Goal: Task Accomplishment & Management: Complete application form

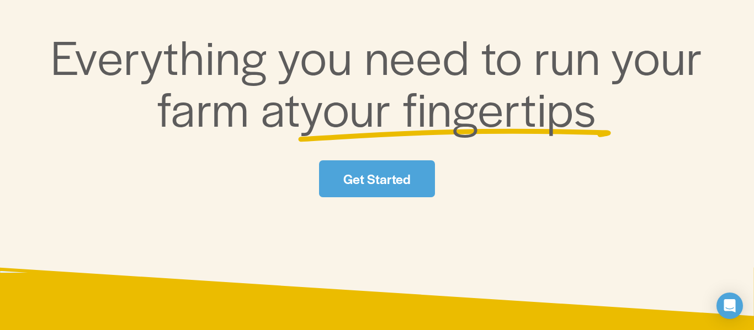
scroll to position [178, 0]
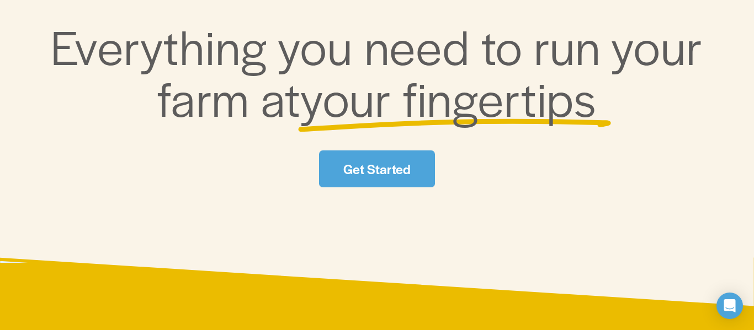
click at [369, 153] on link "Get Started" at bounding box center [376, 169] width 115 height 37
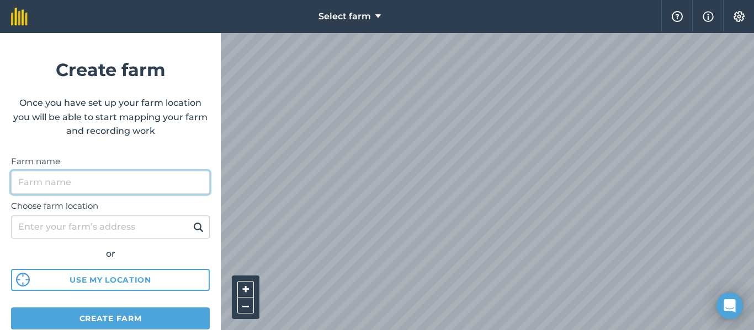
click at [148, 183] on input "Farm name" at bounding box center [110, 182] width 199 height 23
type input "Bumble and Bloom Co."
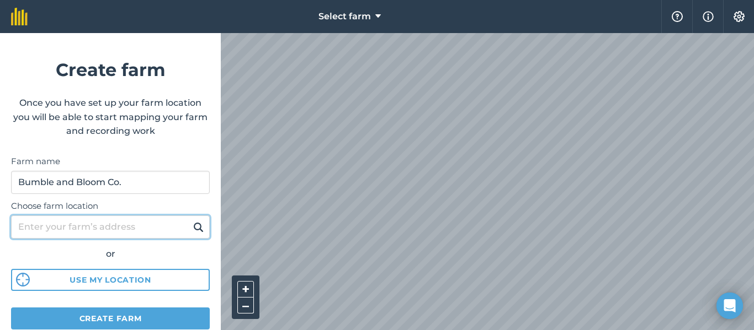
click at [108, 232] on input "Choose farm location" at bounding box center [110, 227] width 199 height 23
type input "3426 S. Fleetwood Dr."
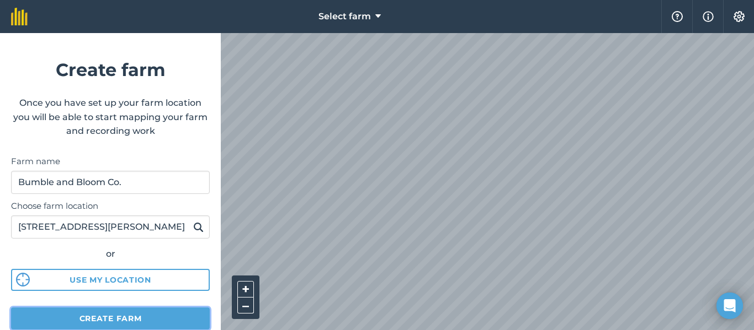
click at [110, 316] on button "Create farm" at bounding box center [110, 319] width 199 height 22
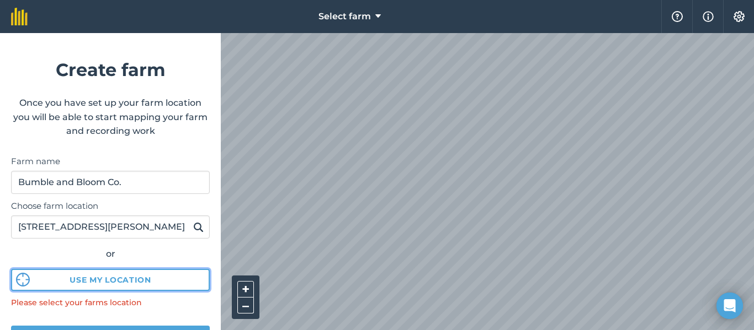
click at [126, 286] on button "Use my location" at bounding box center [110, 280] width 199 height 22
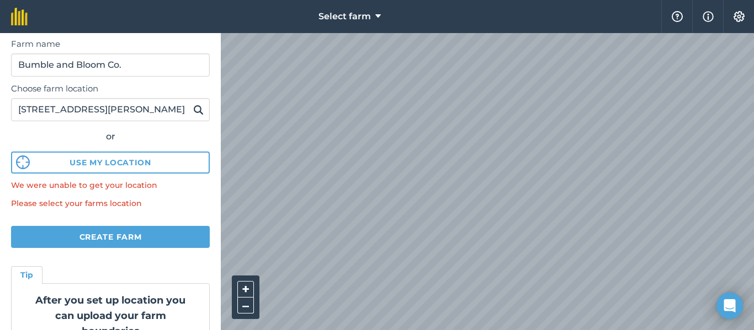
scroll to position [120, 0]
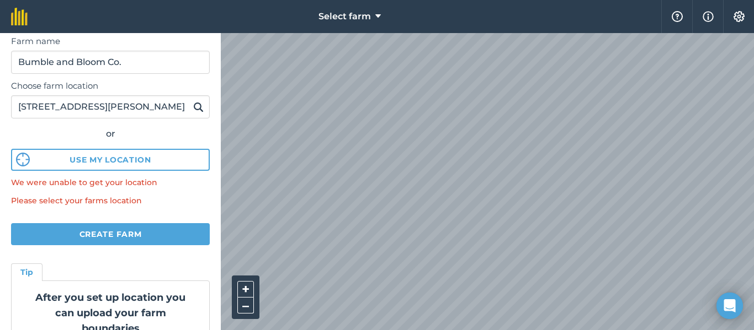
click at [201, 106] on img at bounding box center [198, 106] width 10 height 13
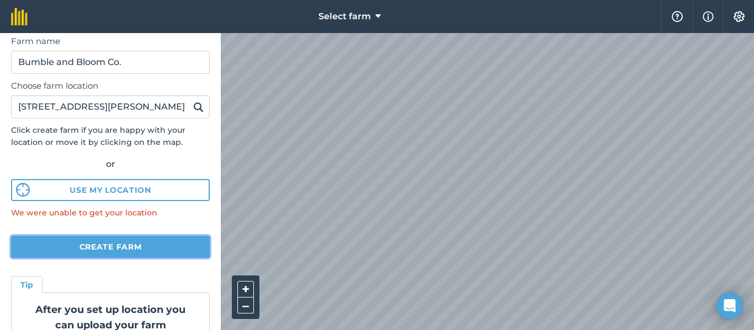
click at [145, 252] on button "Create farm" at bounding box center [110, 247] width 199 height 22
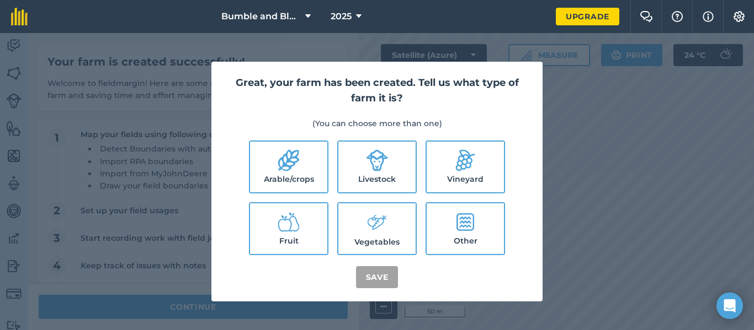
click at [463, 225] on icon at bounding box center [465, 222] width 18 height 18
checkbox input "true"
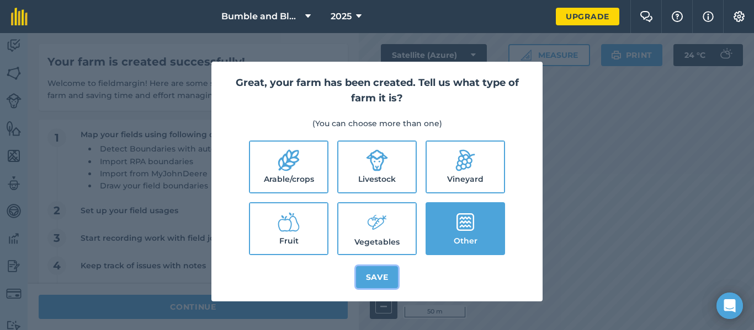
click at [377, 273] on button "Save" at bounding box center [377, 277] width 42 height 22
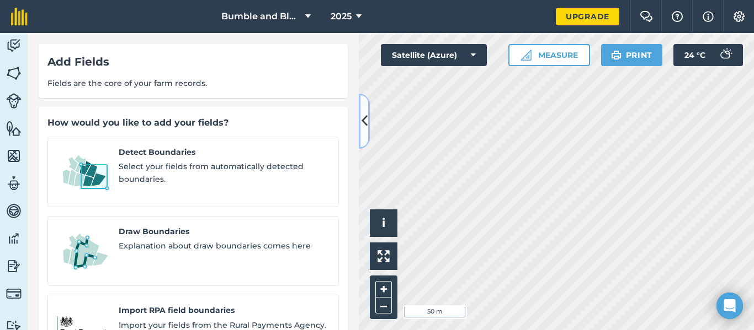
click at [364, 108] on button at bounding box center [364, 121] width 11 height 55
